Goal: Find specific page/section: Find specific page/section

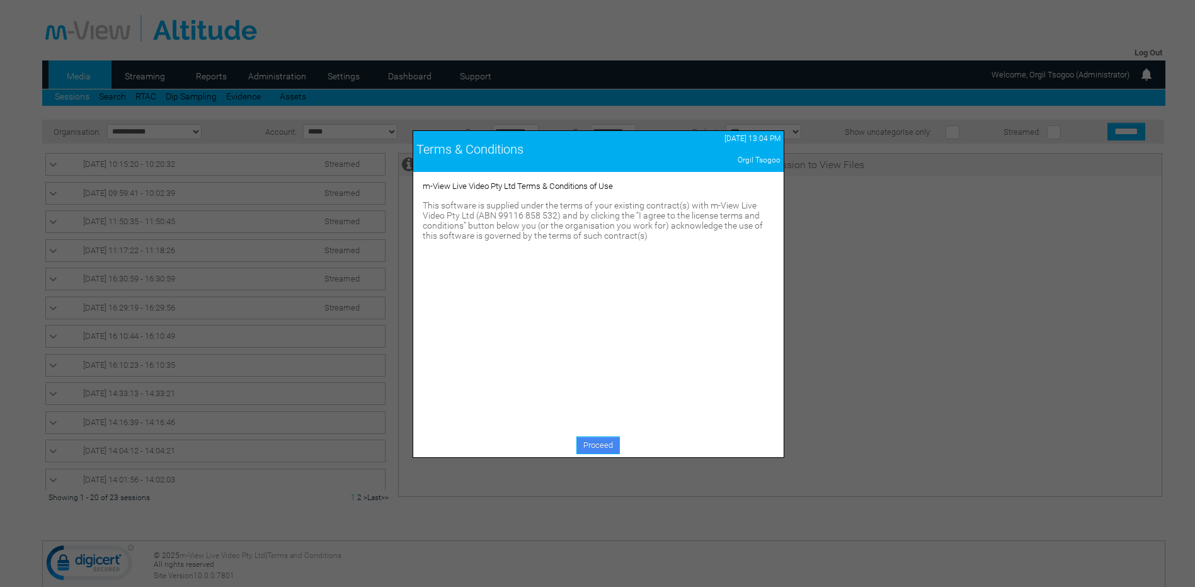
click at [602, 450] on link "Proceed" at bounding box center [597, 446] width 43 height 18
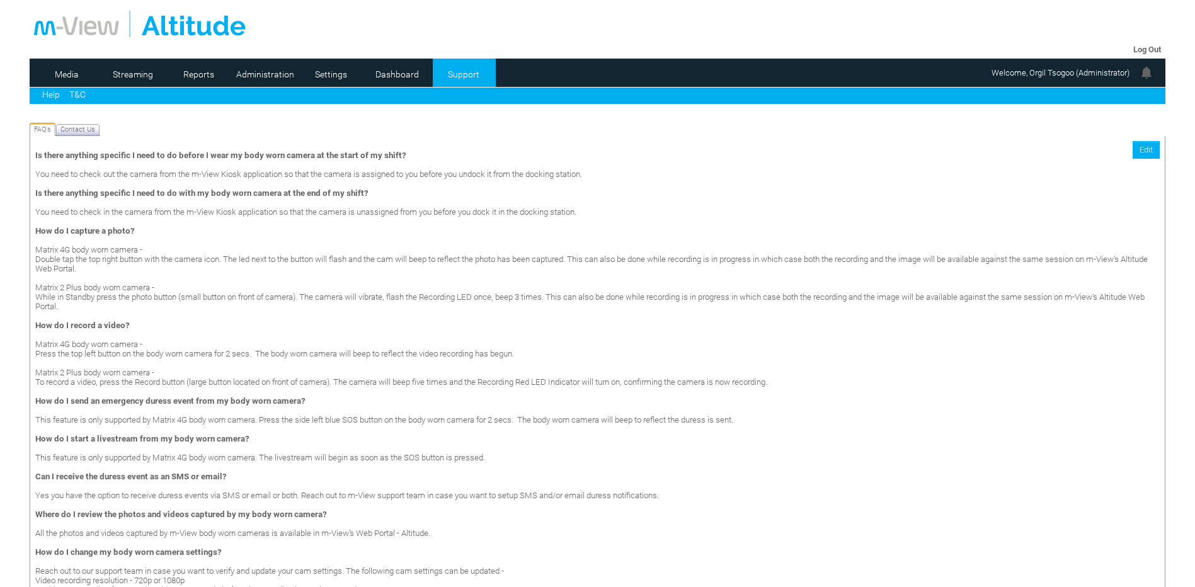
click at [81, 94] on link "T&C" at bounding box center [77, 94] width 16 height 10
